Goal: Information Seeking & Learning: Learn about a topic

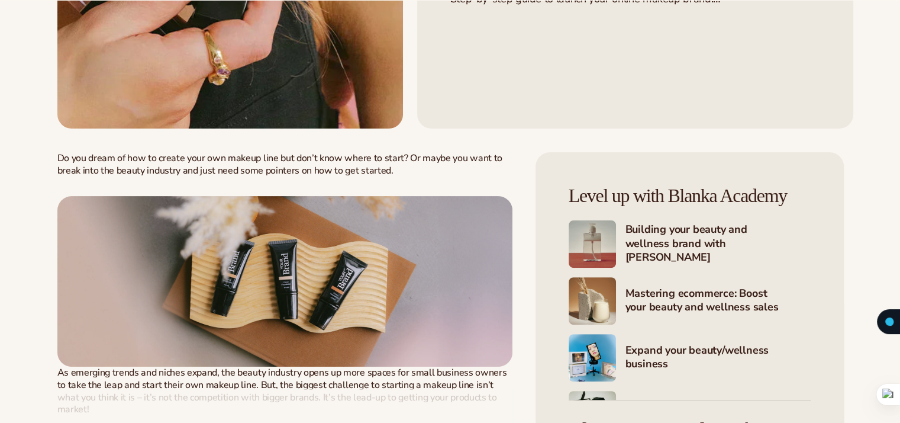
scroll to position [336, 0]
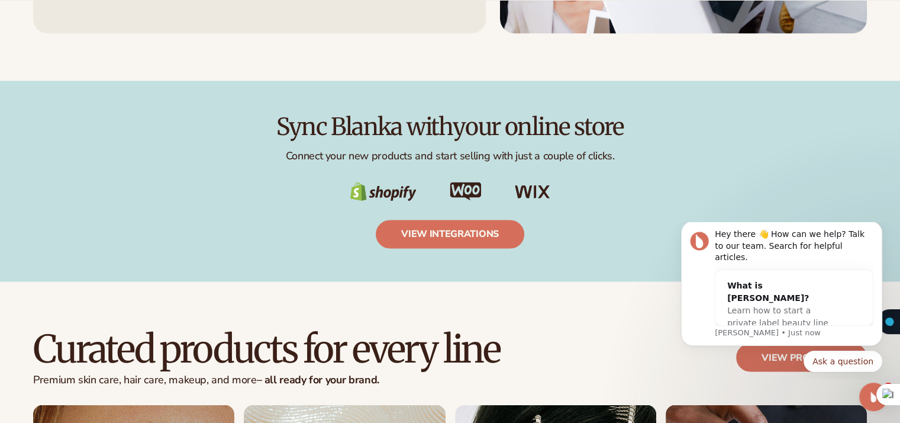
scroll to position [1949, 0]
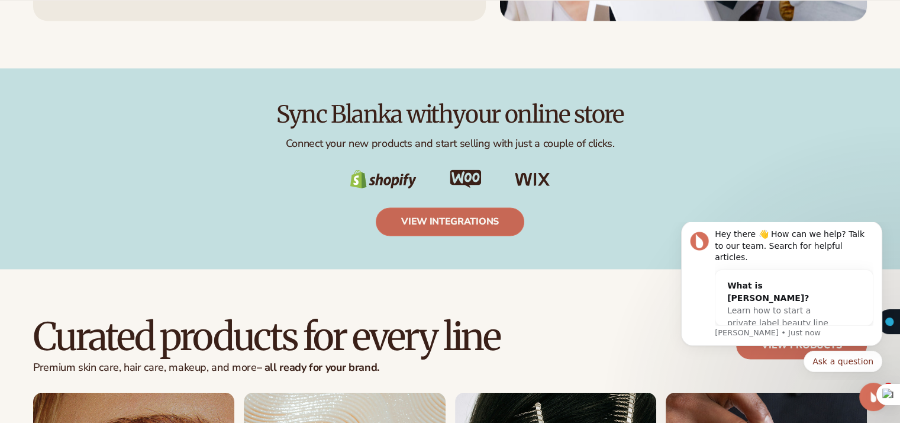
click at [468, 216] on link "view integrations" at bounding box center [450, 221] width 149 height 28
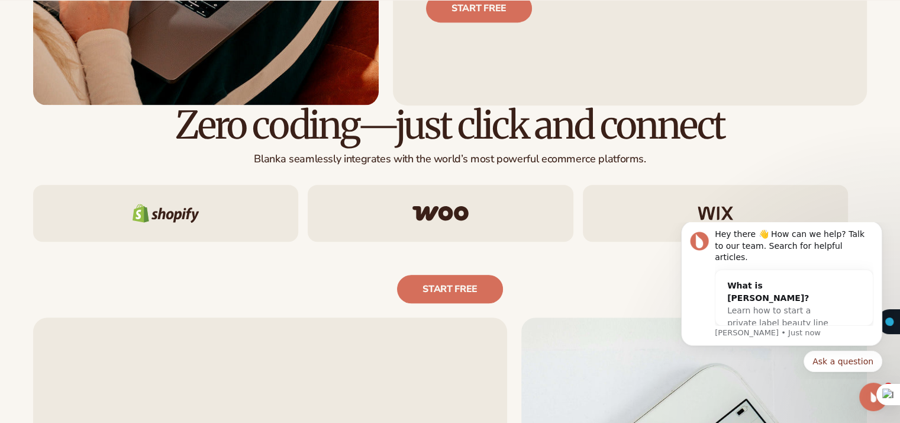
scroll to position [615, 0]
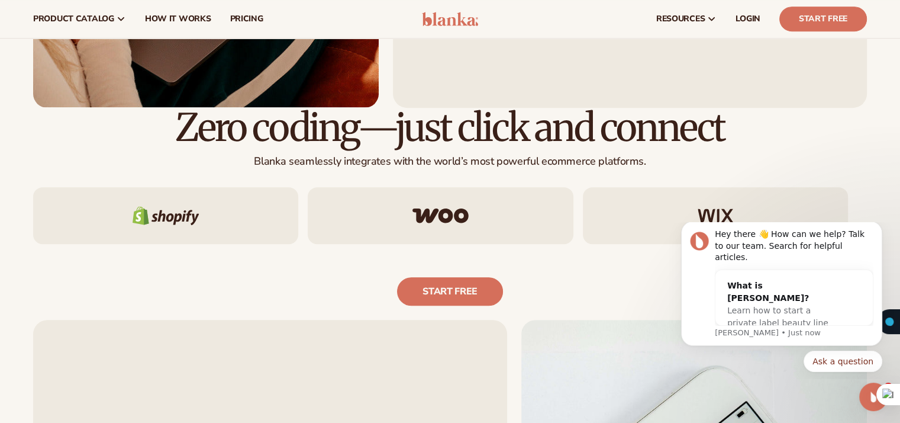
click at [727, 213] on img at bounding box center [716, 215] width 36 height 14
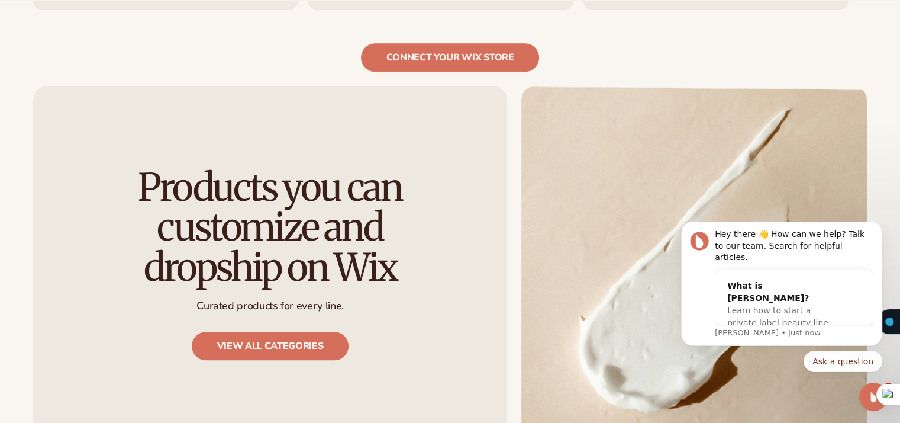
scroll to position [908, 0]
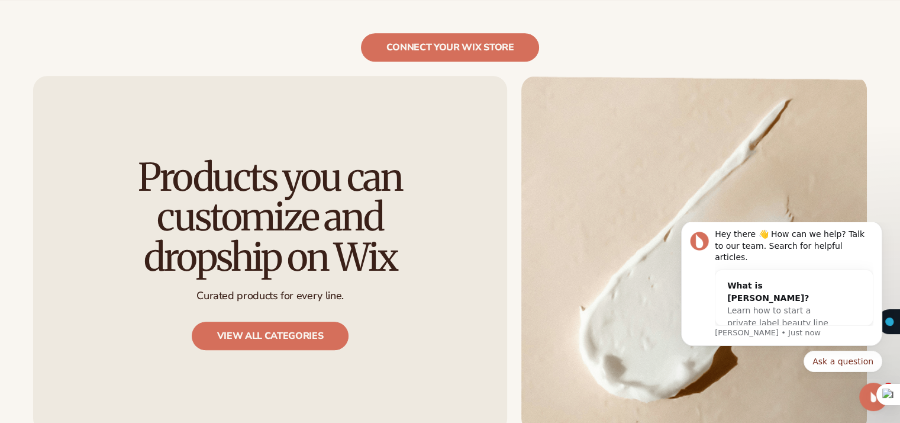
click at [326, 280] on span "Curated products for every line." at bounding box center [270, 299] width 147 height 44
click at [320, 321] on link "View all categories" at bounding box center [270, 335] width 157 height 28
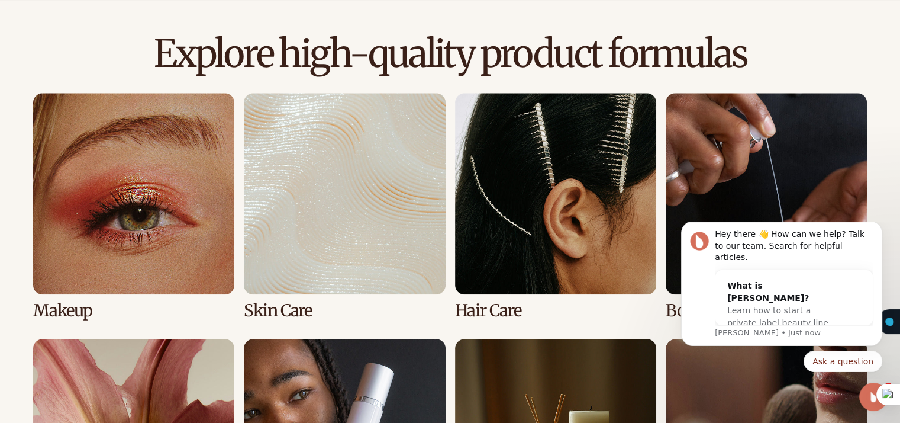
scroll to position [911, 0]
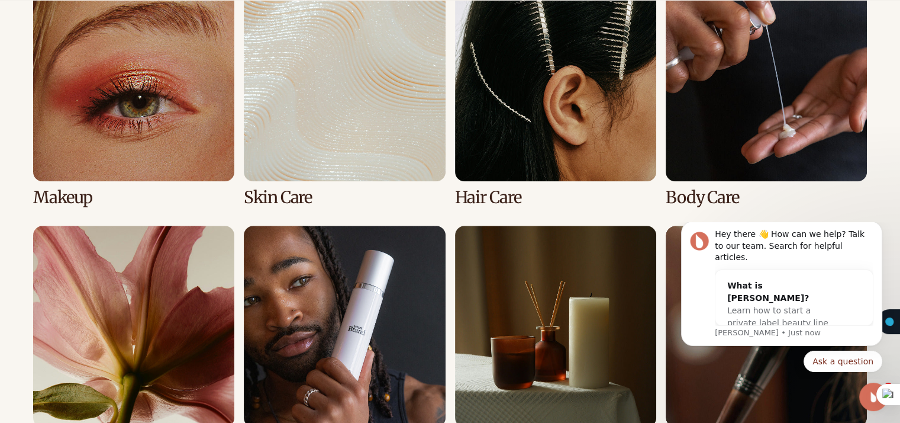
click at [215, 94] on link "1 / 8" at bounding box center [133, 93] width 201 height 227
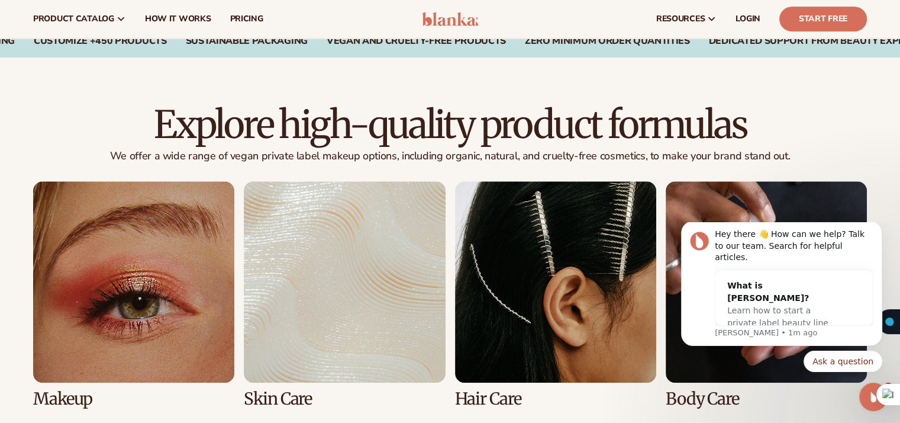
scroll to position [330, 0]
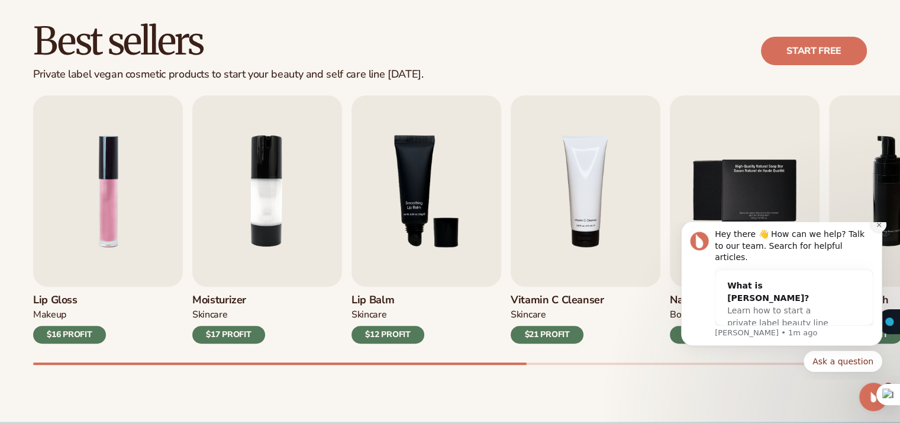
click at [880, 228] on icon "Dismiss notification" at bounding box center [879, 224] width 7 height 7
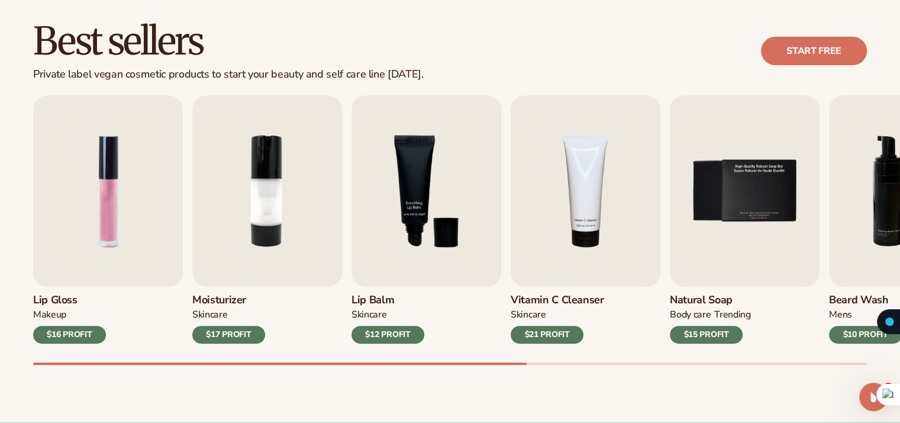
drag, startPoint x: 523, startPoint y: 361, endPoint x: 609, endPoint y: 361, distance: 85.2
click at [609, 361] on div "Lip Gloss MAKEUP $16 PROFIT Moisturizer SKINCARE $17 PROFIT SKINCARE mens" at bounding box center [466, 229] width 867 height 269
drag, startPoint x: 641, startPoint y: 351, endPoint x: 583, endPoint y: 362, distance: 58.5
click at [583, 362] on div "Lip Gloss MAKEUP $16 PROFIT Moisturizer SKINCARE $17 PROFIT SKINCARE mens" at bounding box center [466, 229] width 867 height 269
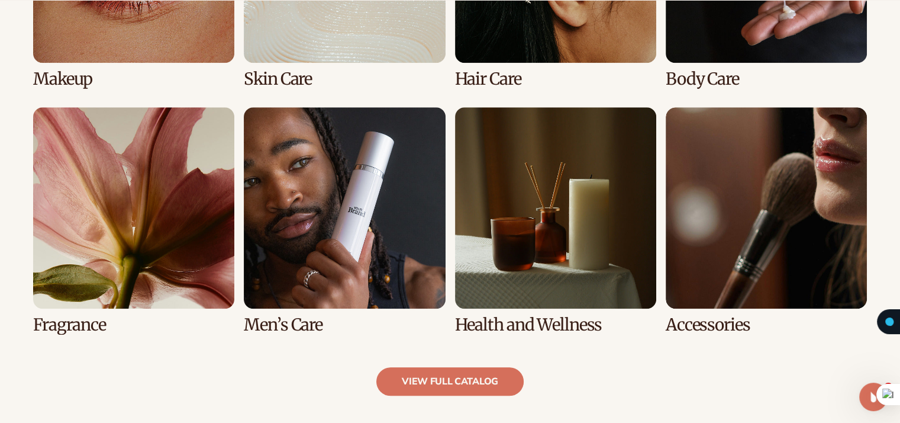
scroll to position [0, 0]
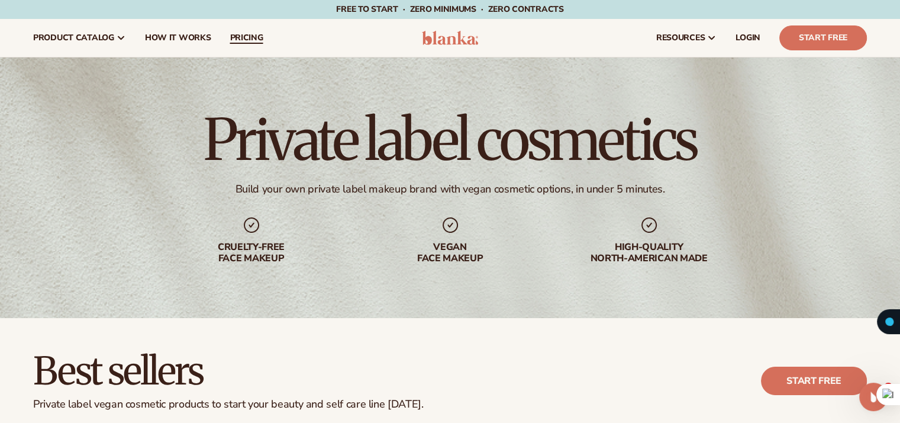
click at [237, 44] on link "pricing" at bounding box center [246, 38] width 52 height 38
